Goal: Navigation & Orientation: Find specific page/section

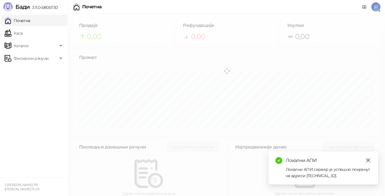
click at [368, 159] on icon "close" at bounding box center [368, 160] width 4 height 4
